Goal: Task Accomplishment & Management: Complete application form

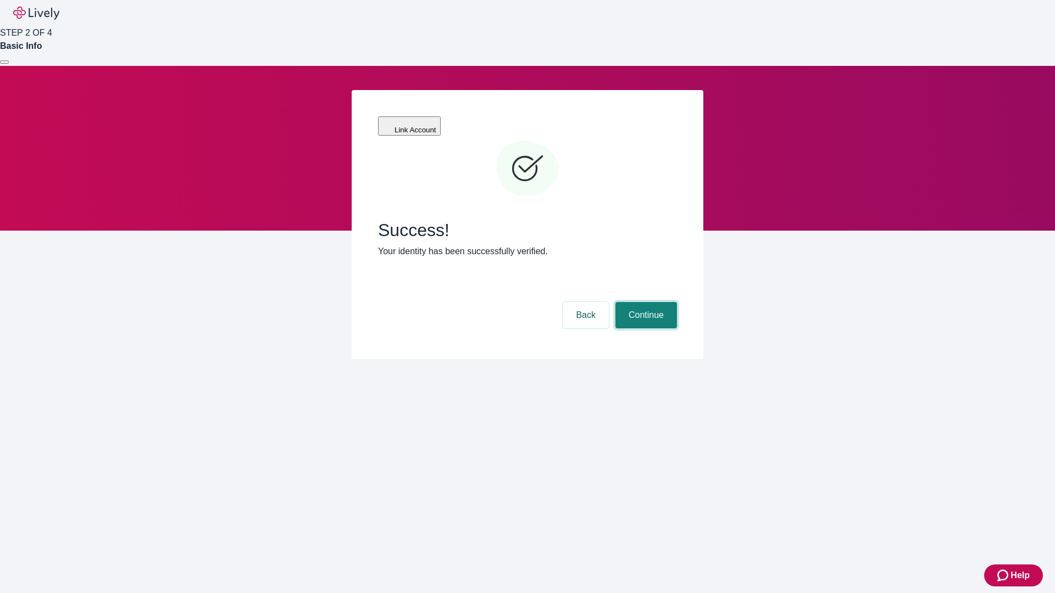
click at [644, 302] on button "Continue" at bounding box center [646, 315] width 62 height 26
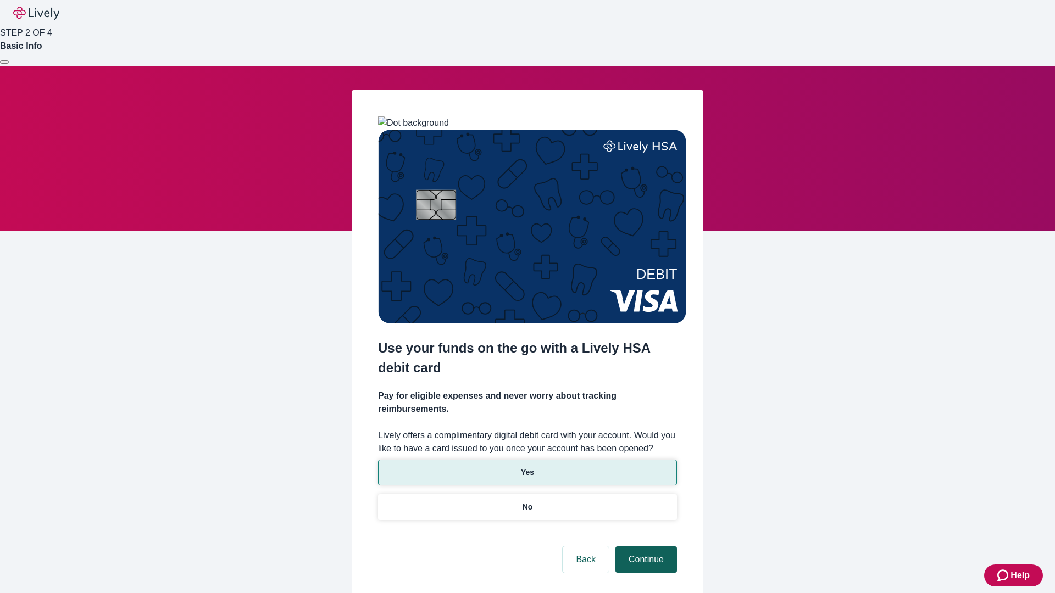
click at [527, 467] on p "Yes" at bounding box center [527, 473] width 13 height 12
click at [644, 547] on button "Continue" at bounding box center [646, 560] width 62 height 26
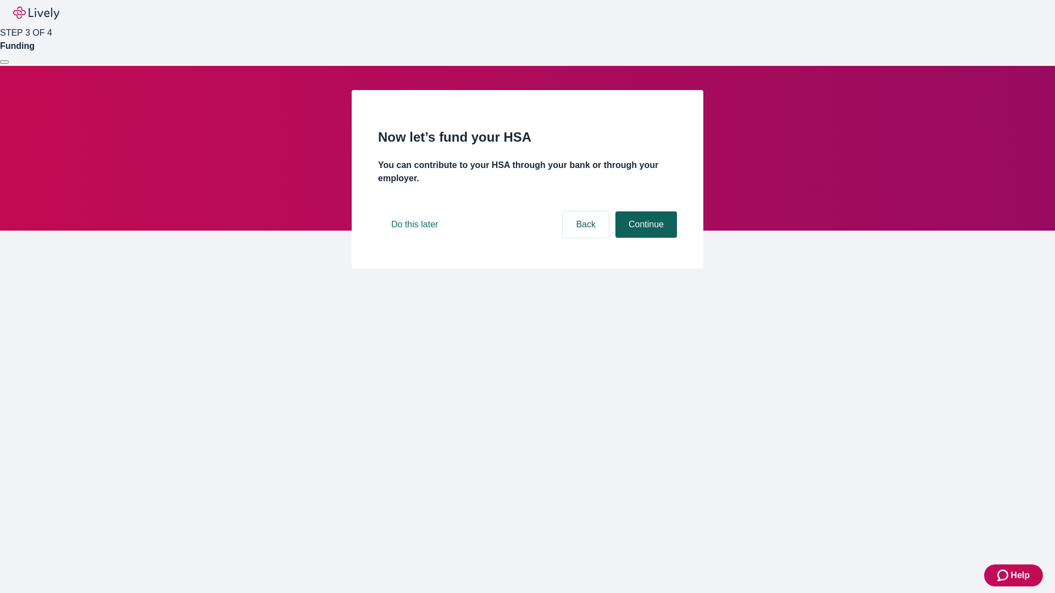
click at [644, 238] on button "Continue" at bounding box center [646, 224] width 62 height 26
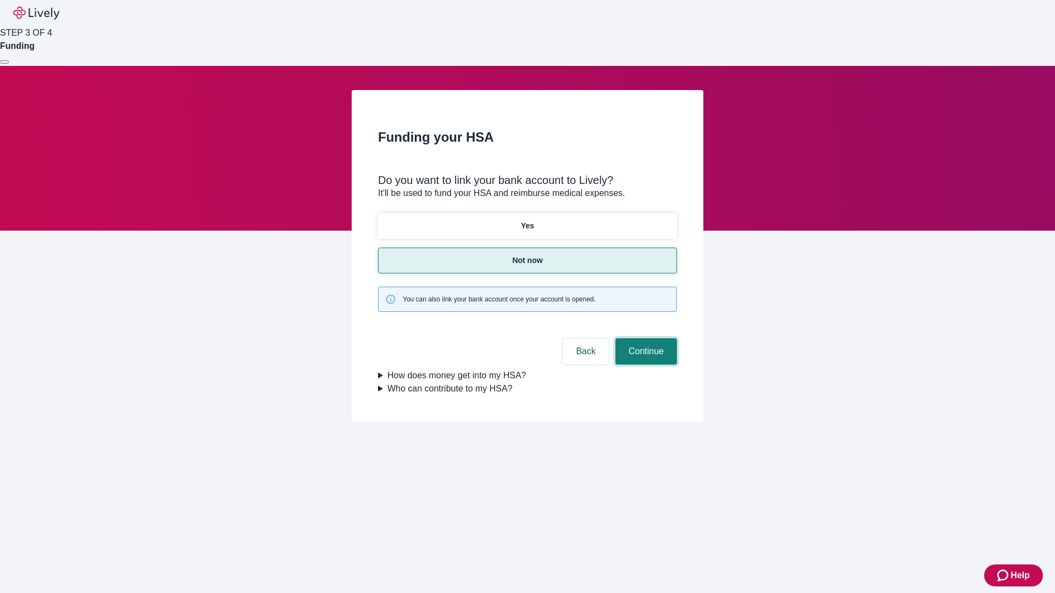
click at [644, 338] on button "Continue" at bounding box center [646, 351] width 62 height 26
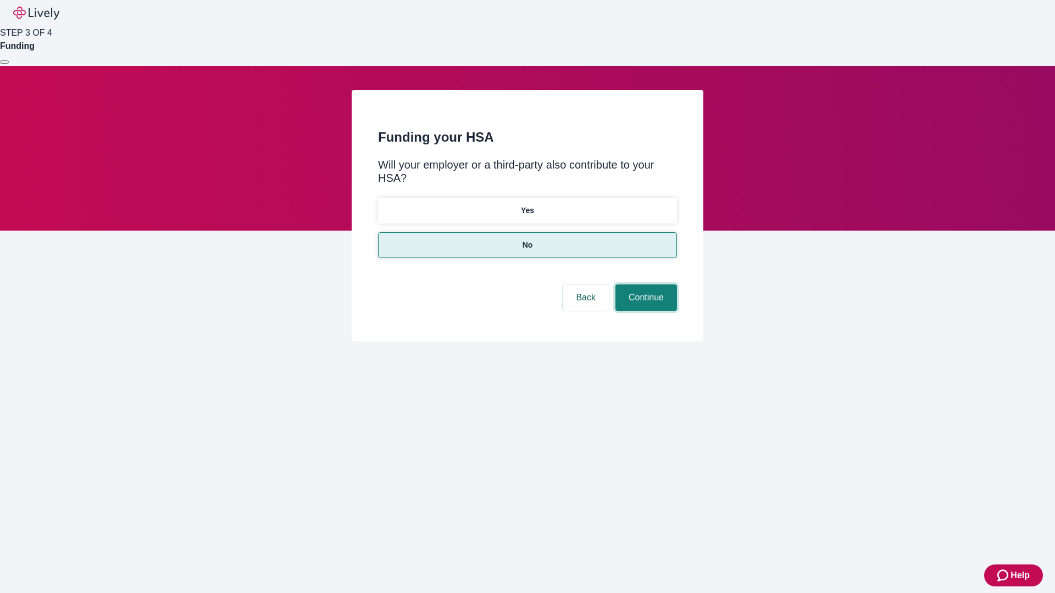
click at [644, 285] on button "Continue" at bounding box center [646, 298] width 62 height 26
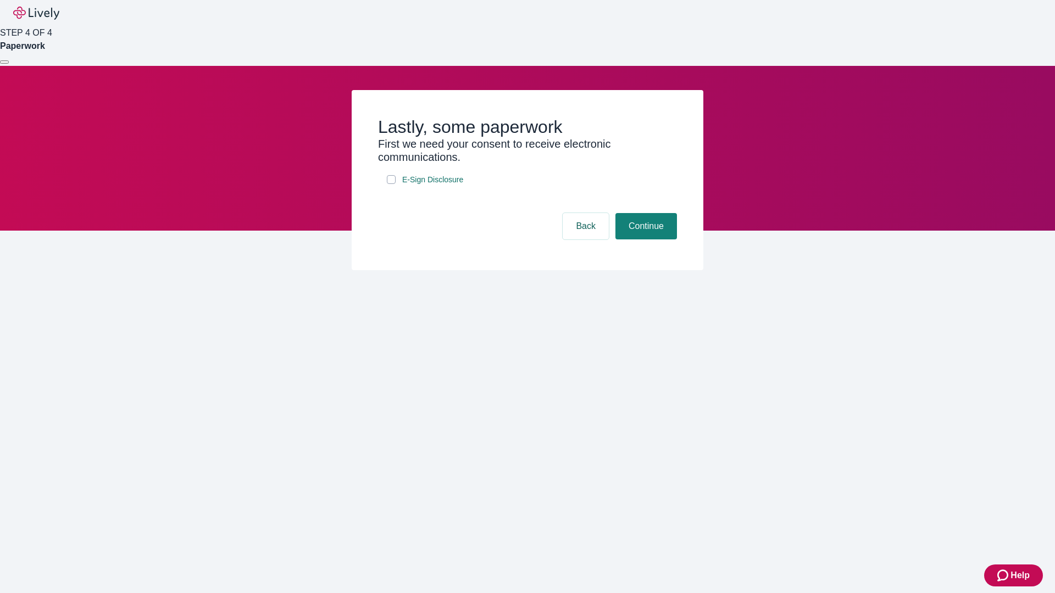
click at [391, 184] on input "E-Sign Disclosure" at bounding box center [391, 179] width 9 height 9
checkbox input "true"
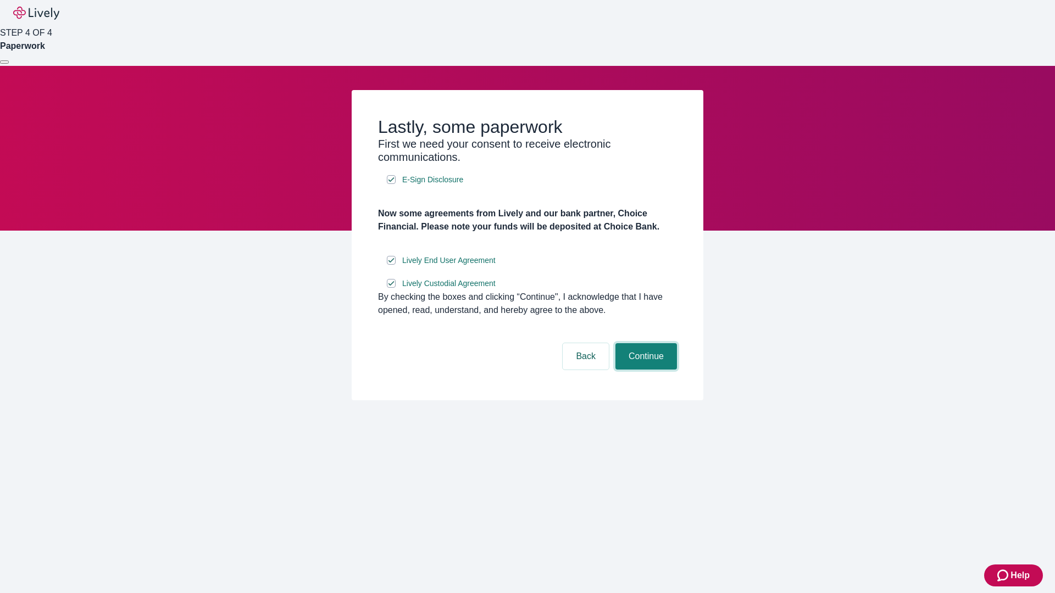
click at [644, 370] on button "Continue" at bounding box center [646, 356] width 62 height 26
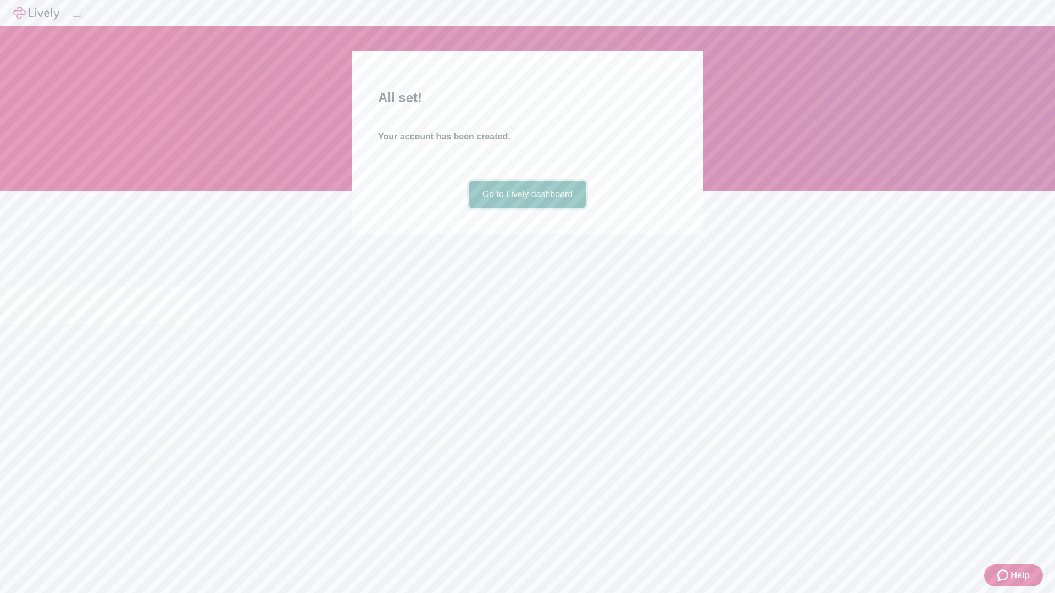
click at [527, 208] on link "Go to Lively dashboard" at bounding box center [527, 194] width 117 height 26
